Goal: Find specific page/section: Find specific page/section

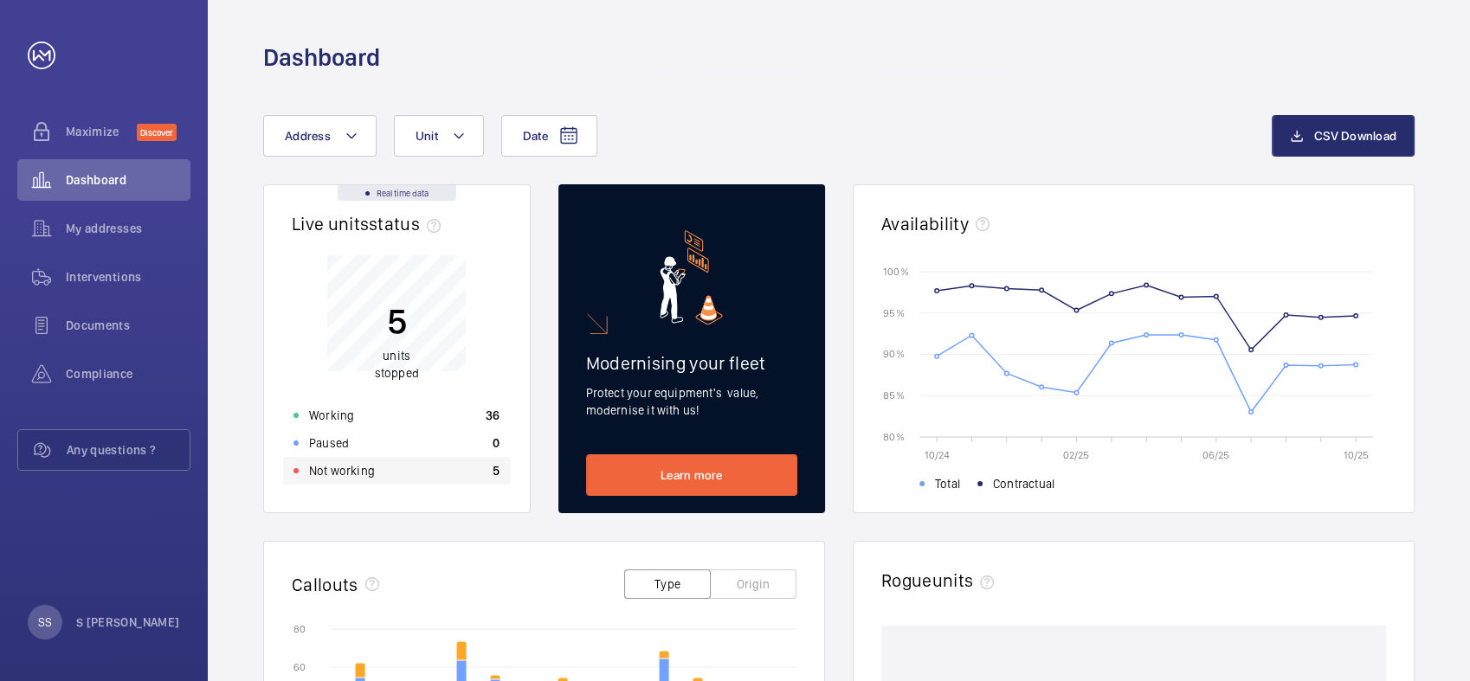
click at [359, 466] on p "Not working" at bounding box center [342, 470] width 66 height 17
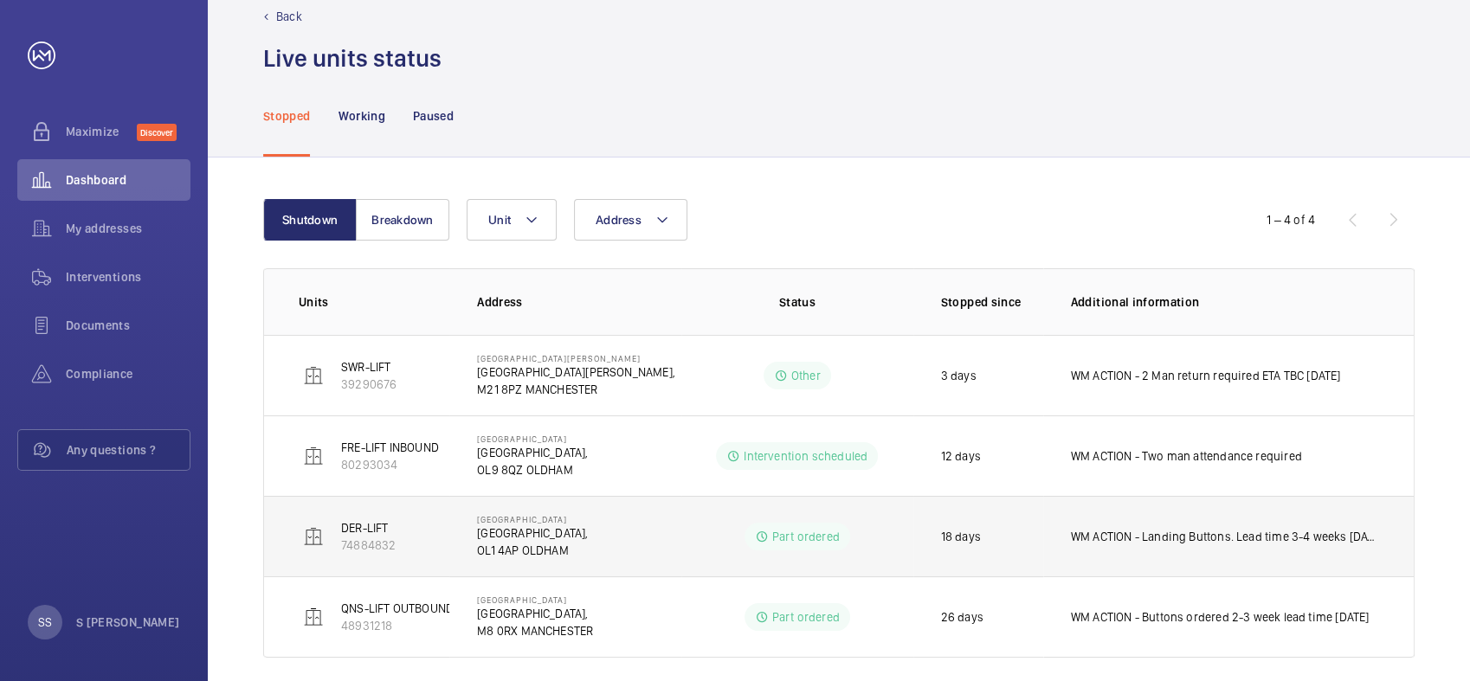
scroll to position [53, 0]
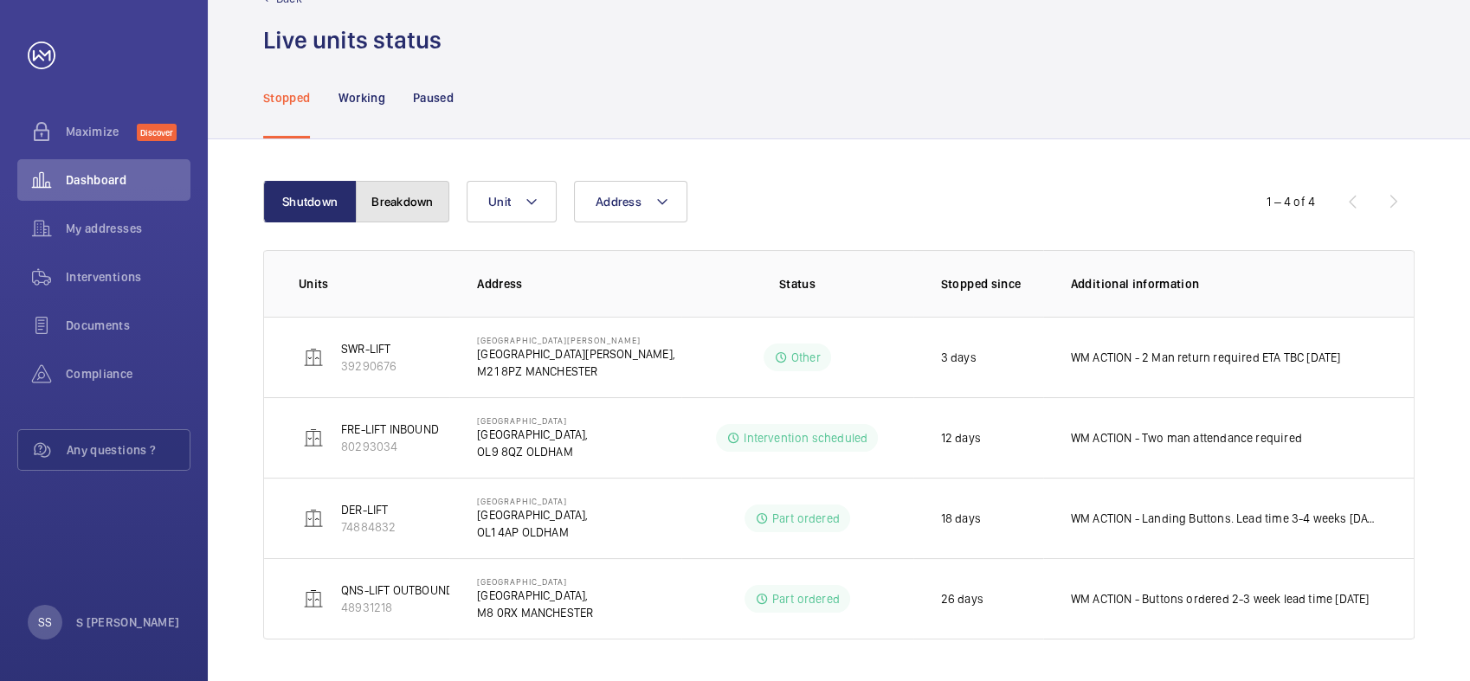
click at [404, 205] on button "Breakdown" at bounding box center [403, 202] width 94 height 42
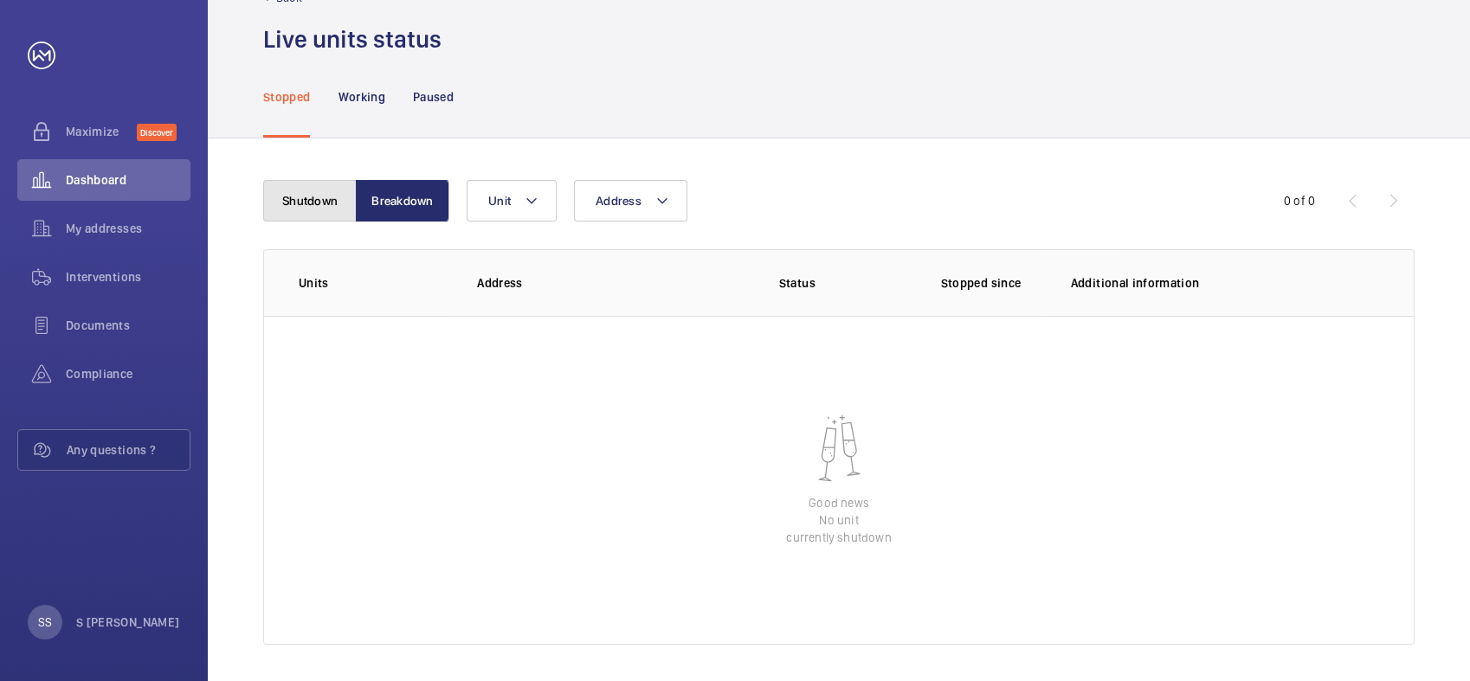
click at [322, 202] on button "Shutdown" at bounding box center [310, 201] width 94 height 42
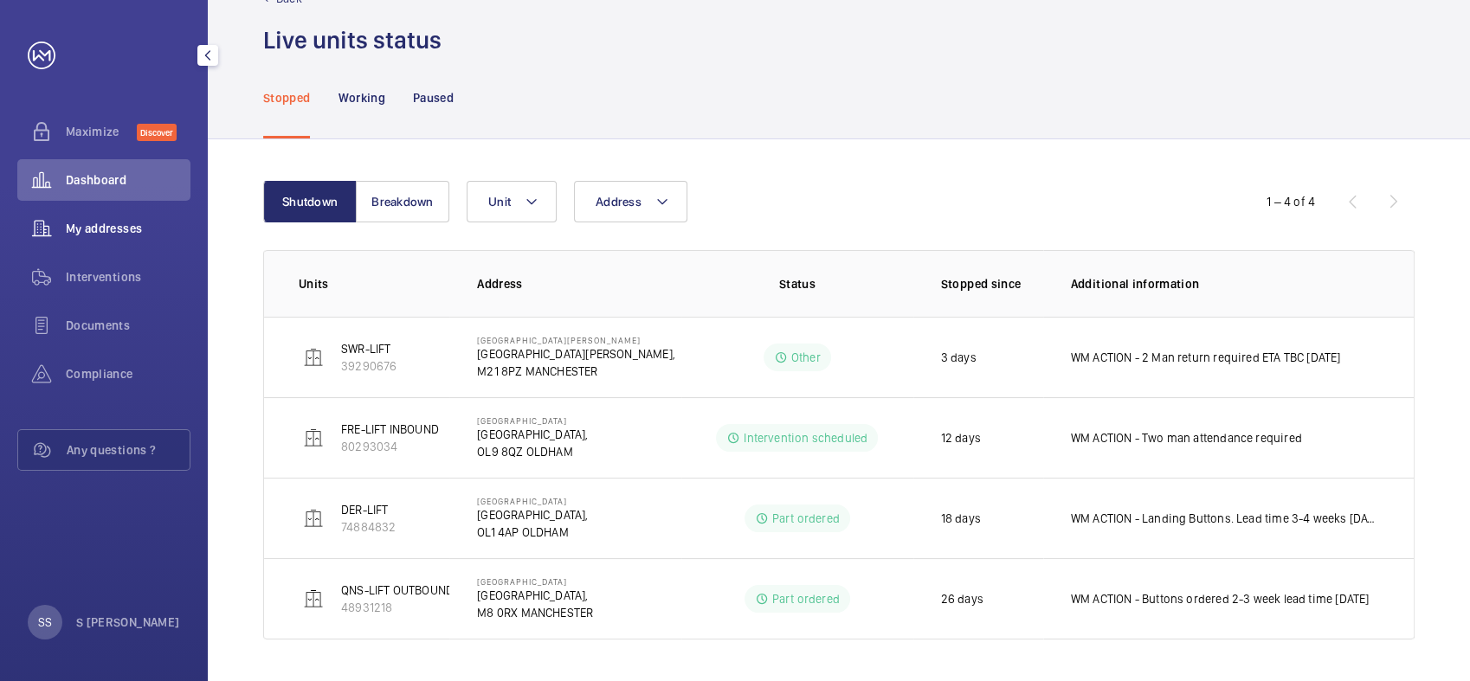
click at [105, 232] on span "My addresses" at bounding box center [128, 228] width 125 height 17
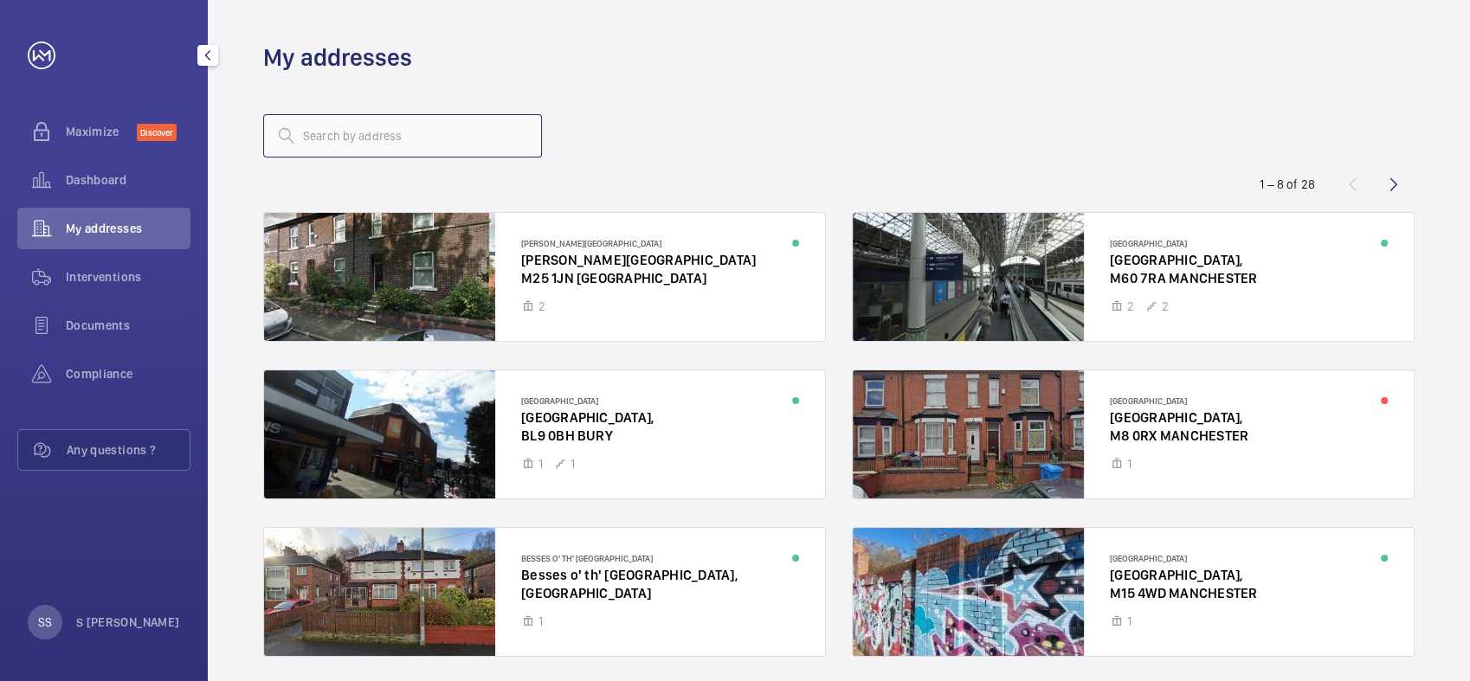
click at [366, 139] on input "text" at bounding box center [402, 135] width 279 height 43
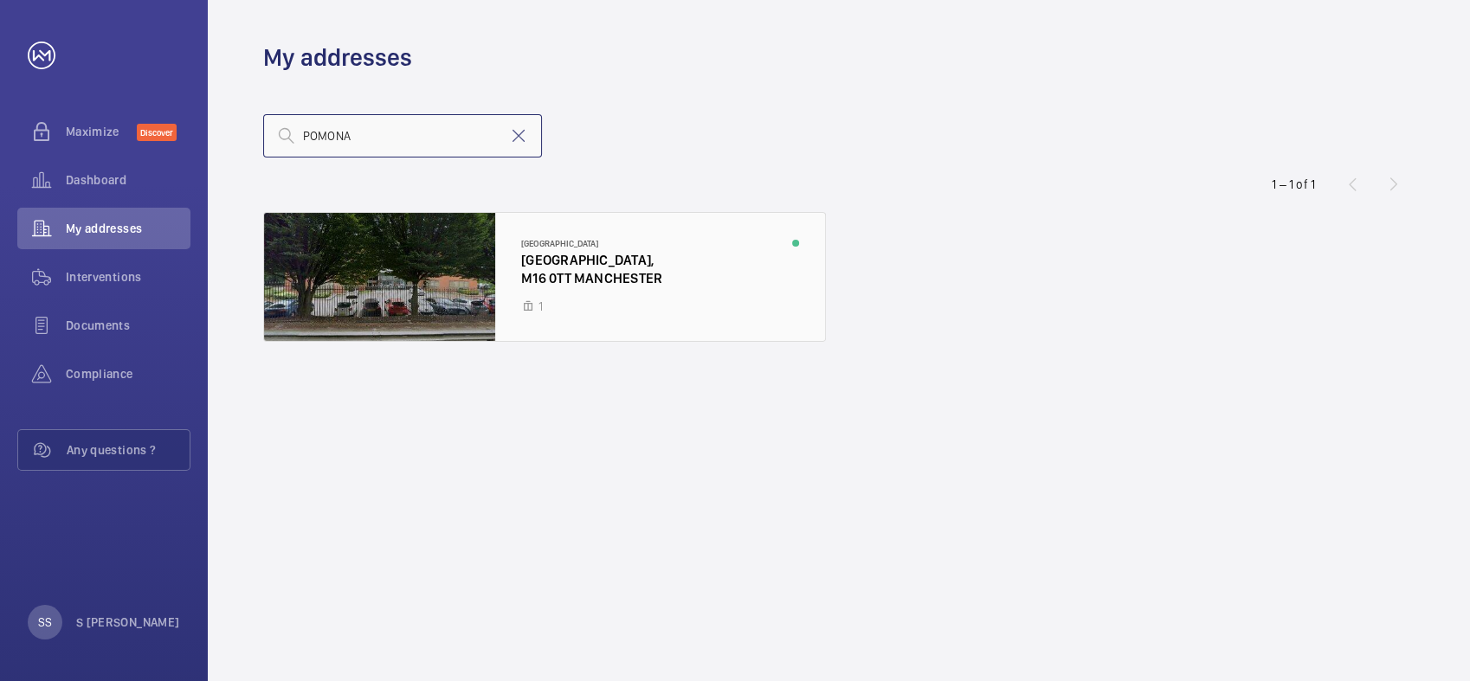
type input "POMONA"
click at [615, 282] on div at bounding box center [544, 277] width 561 height 128
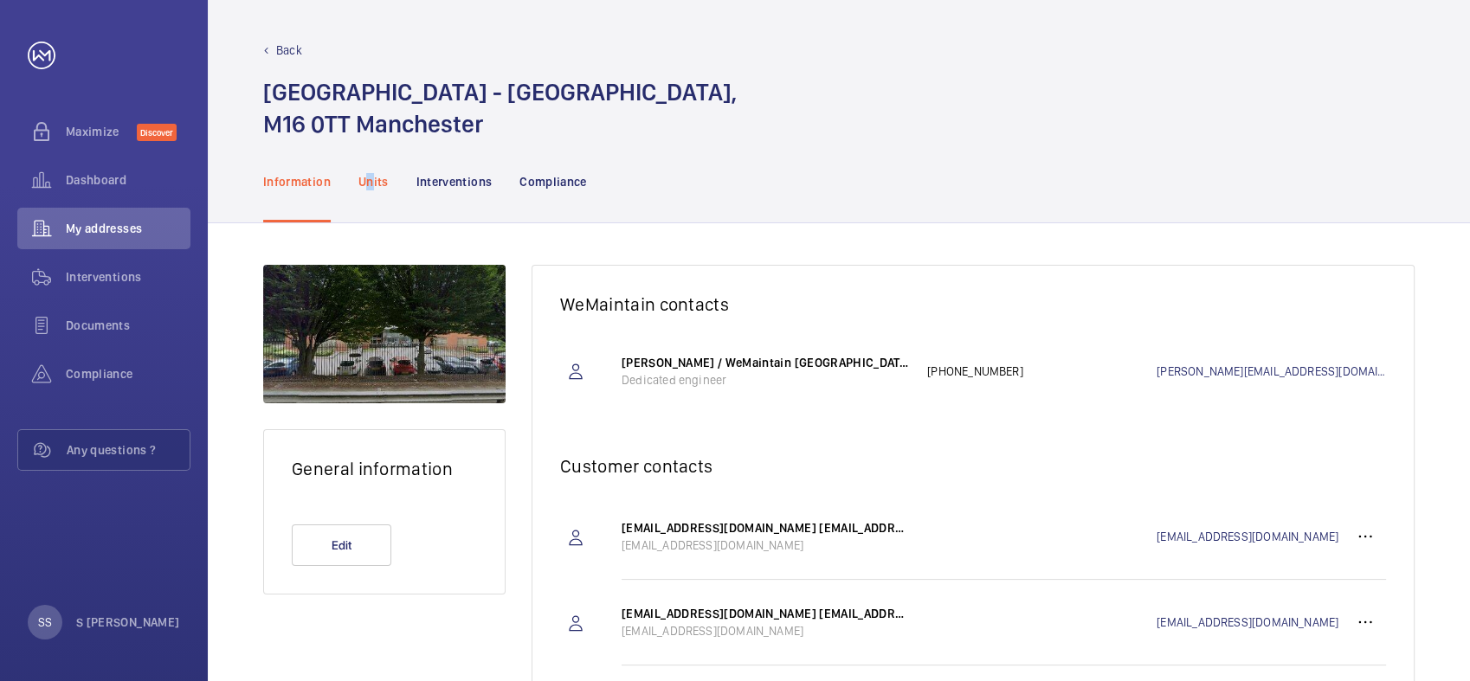
click at [371, 178] on p "Units" at bounding box center [373, 181] width 30 height 17
